Goal: Task Accomplishment & Management: Manage account settings

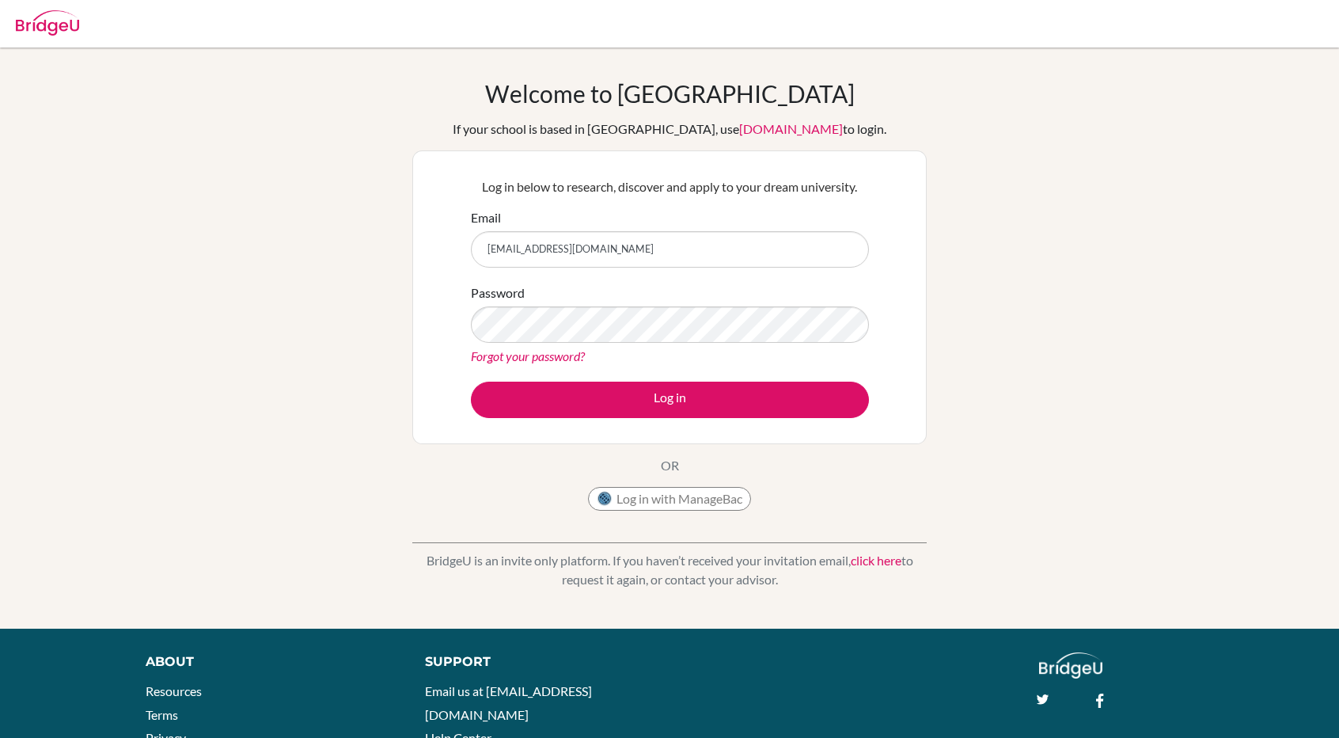
type input "[EMAIL_ADDRESS][DOMAIN_NAME]"
click at [471, 381] on button "Log in" at bounding box center [670, 399] width 398 height 36
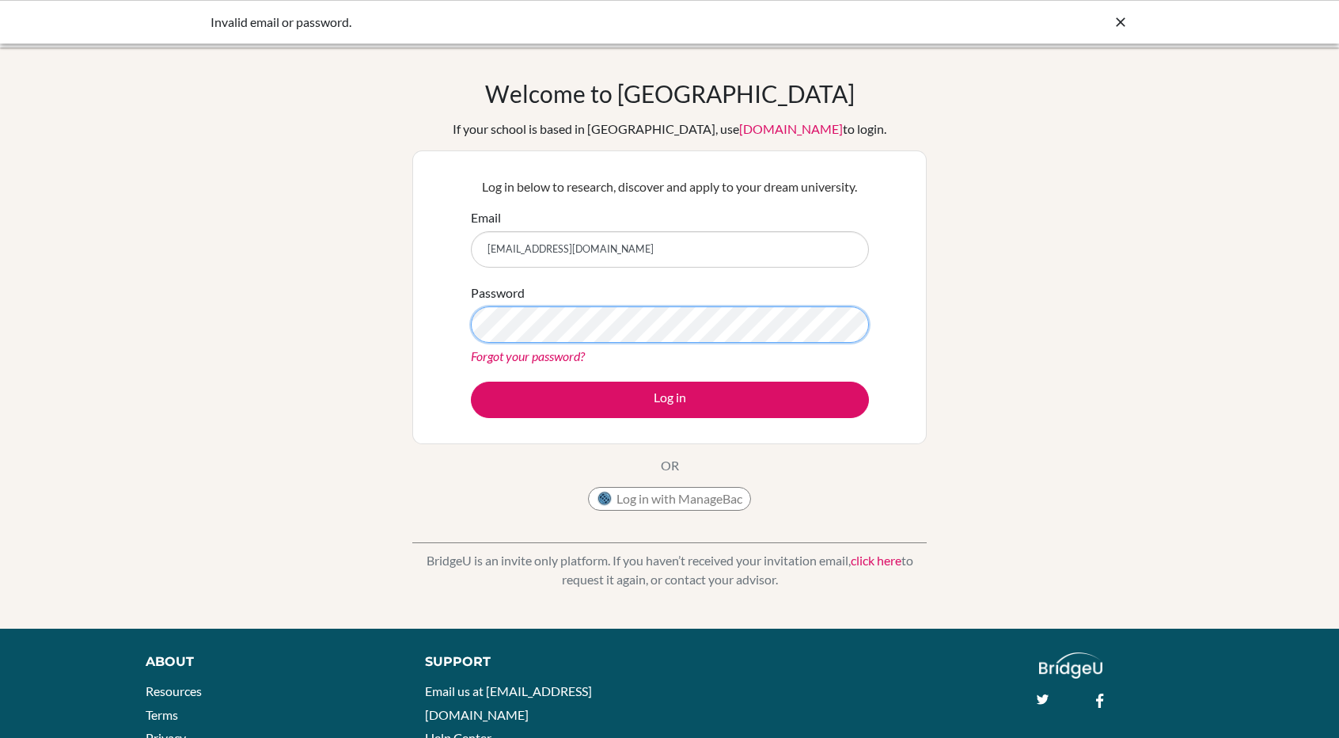
click at [471, 381] on button "Log in" at bounding box center [670, 399] width 398 height 36
click at [507, 353] on link "Forgot your password?" at bounding box center [528, 355] width 114 height 15
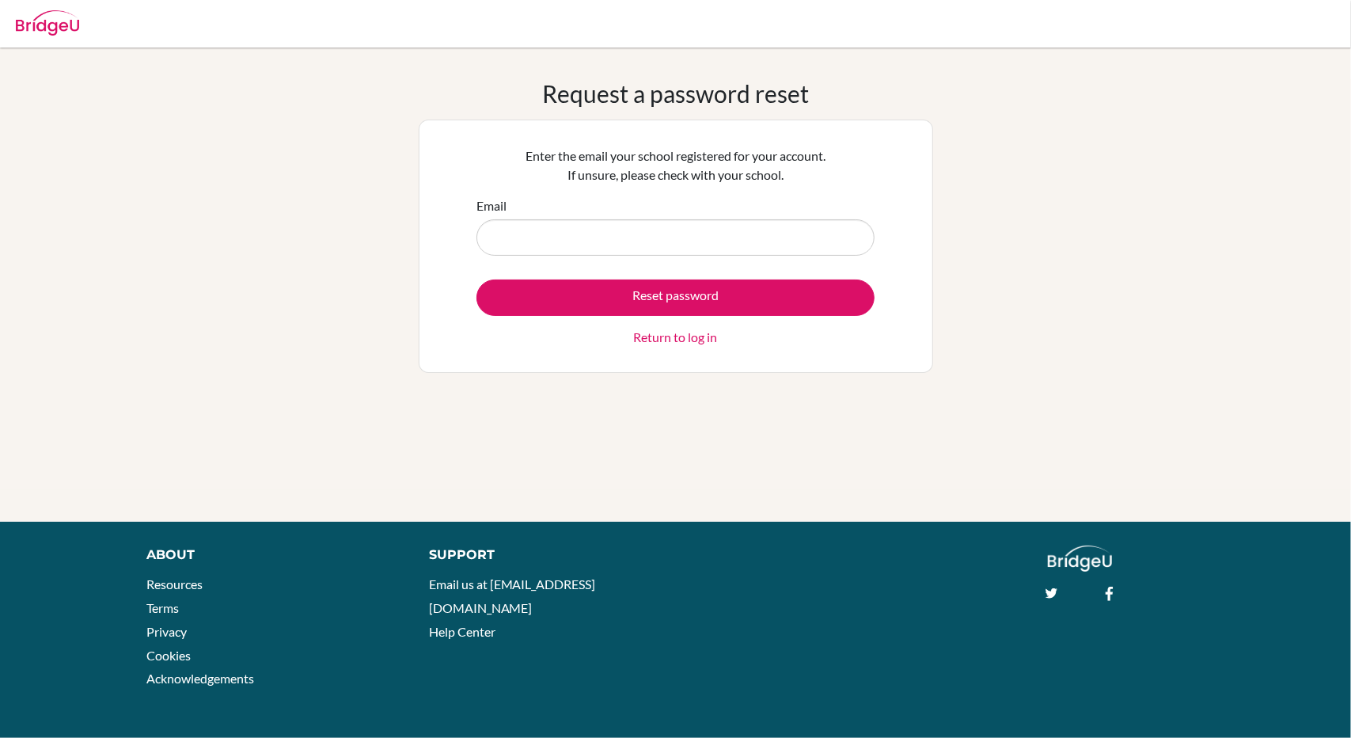
type input "Common App will process and share your information in accordance with our priva…"
type input "[EMAIL_ADDRESS][DOMAIN_NAME]"
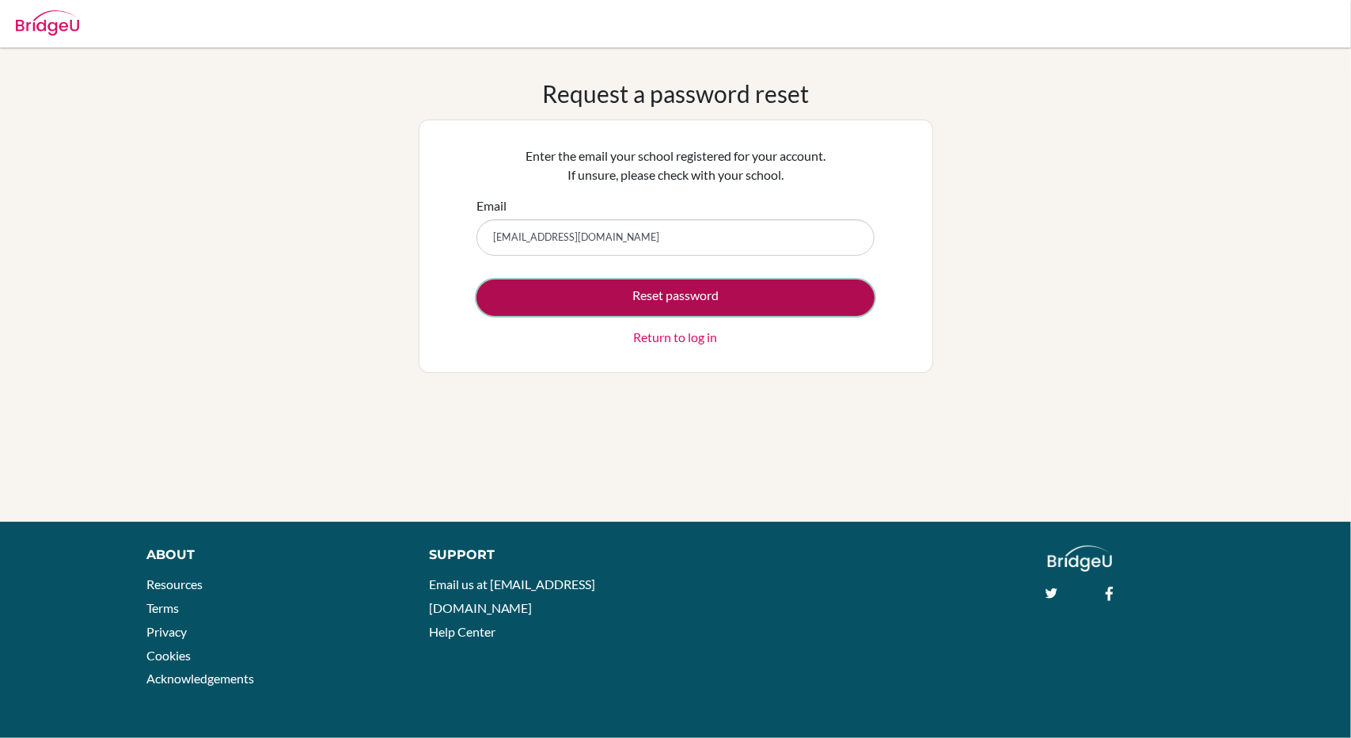
click at [672, 298] on button "Reset password" at bounding box center [675, 297] width 398 height 36
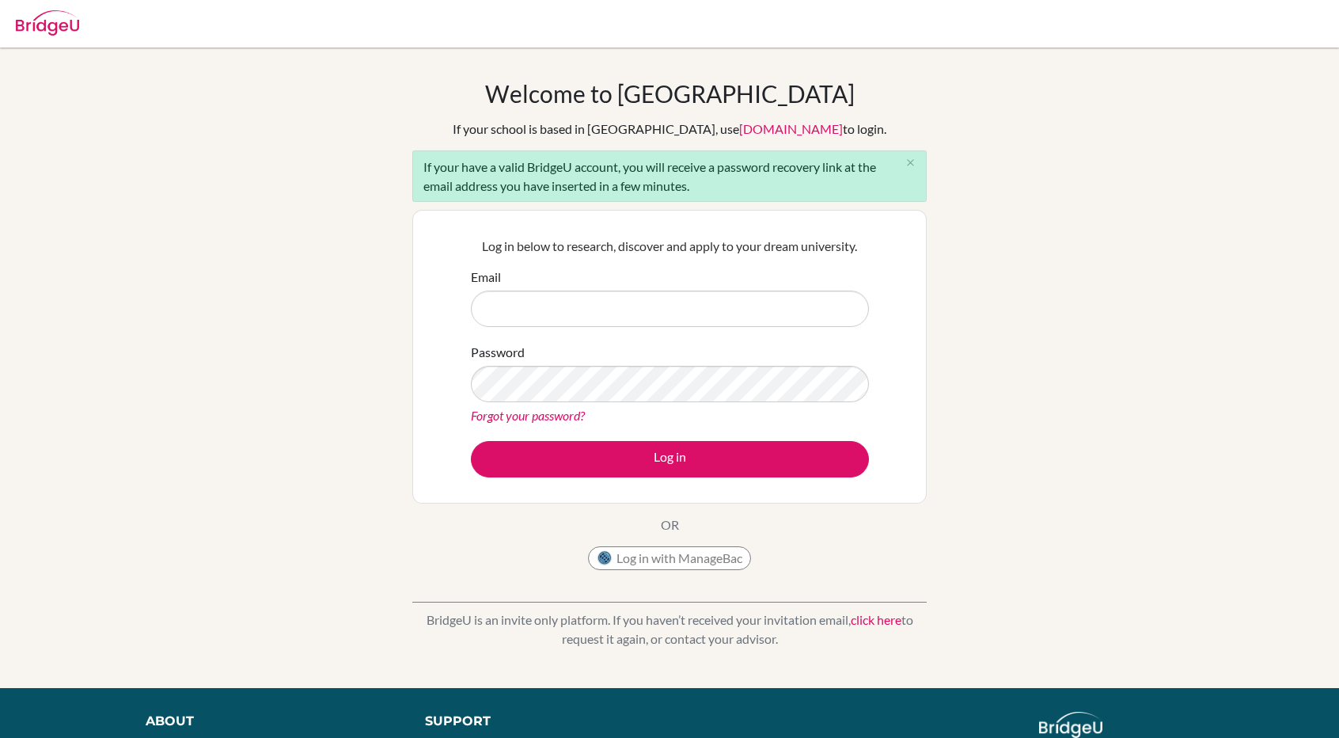
click at [541, 414] on link "Forgot your password?" at bounding box center [528, 415] width 114 height 15
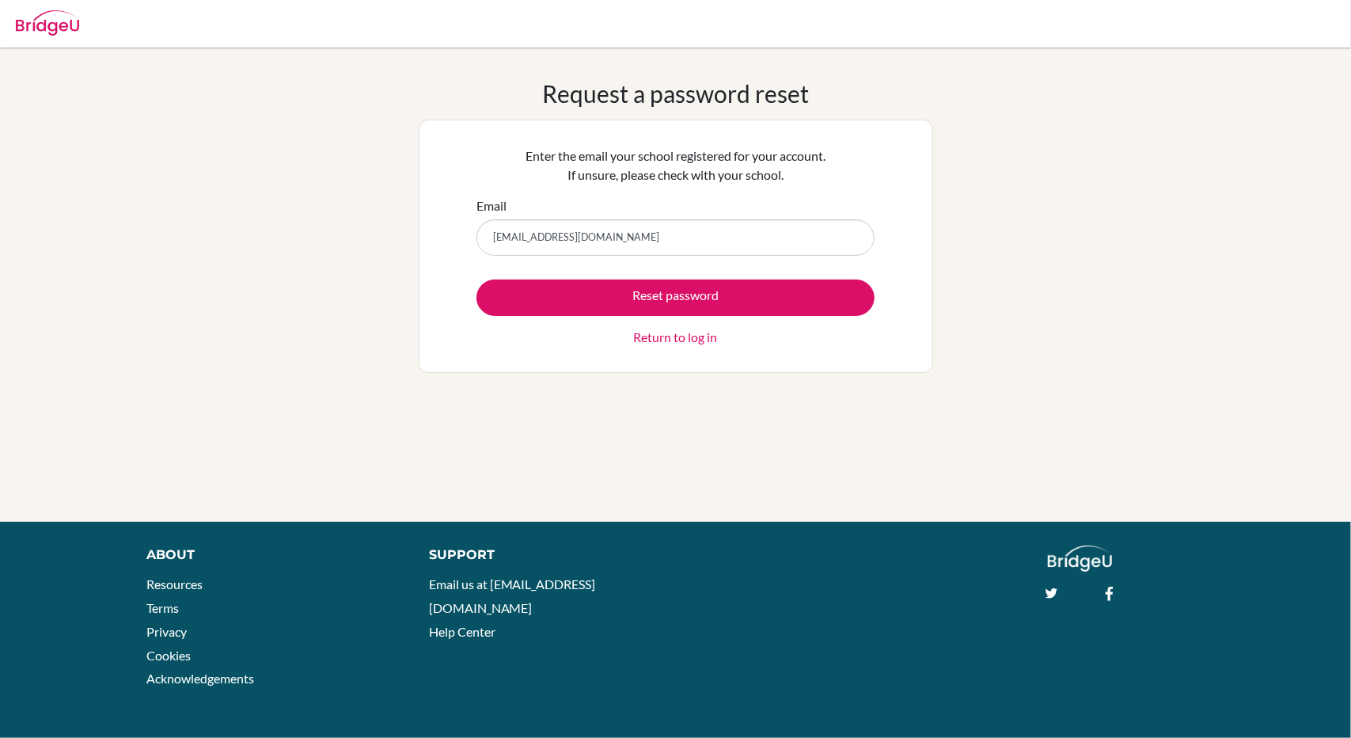
type input "[EMAIL_ADDRESS][DOMAIN_NAME]"
click at [476, 279] on button "Reset password" at bounding box center [675, 297] width 398 height 36
